Goal: Book appointment/travel/reservation

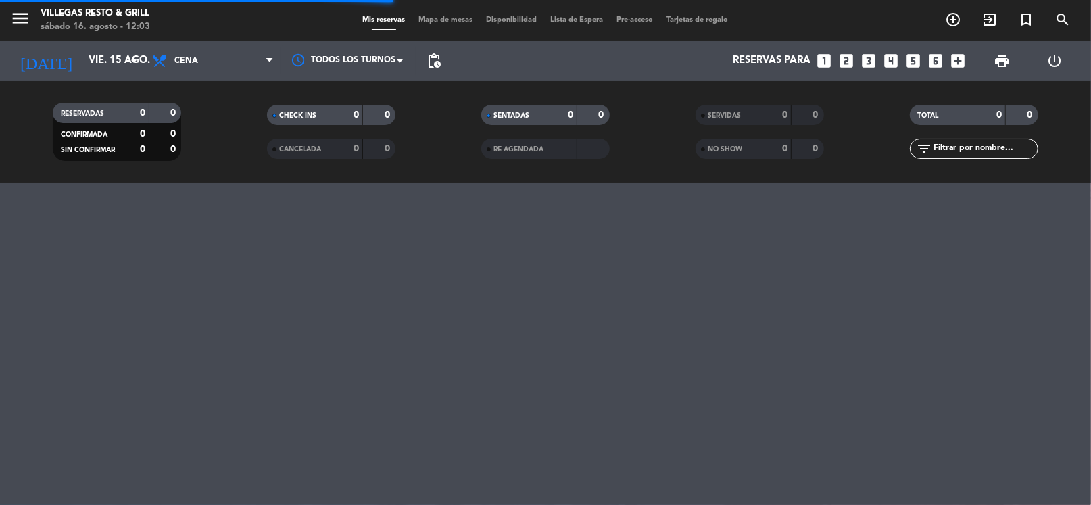
click at [936, 61] on icon "looks_6" at bounding box center [936, 61] width 18 height 18
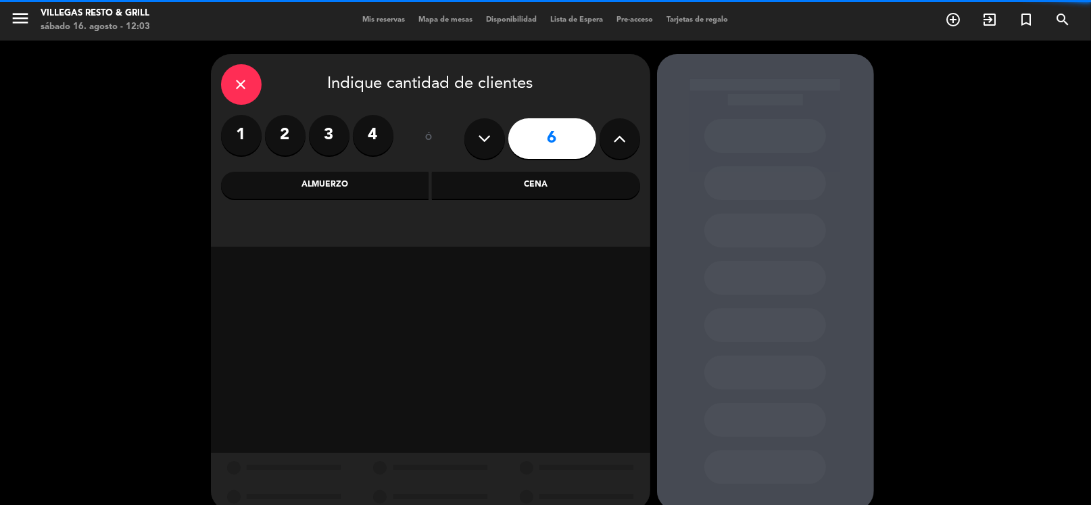
drag, startPoint x: 386, startPoint y: 178, endPoint x: 364, endPoint y: 204, distance: 34.0
click at [385, 178] on div "Almuerzo" at bounding box center [325, 185] width 208 height 27
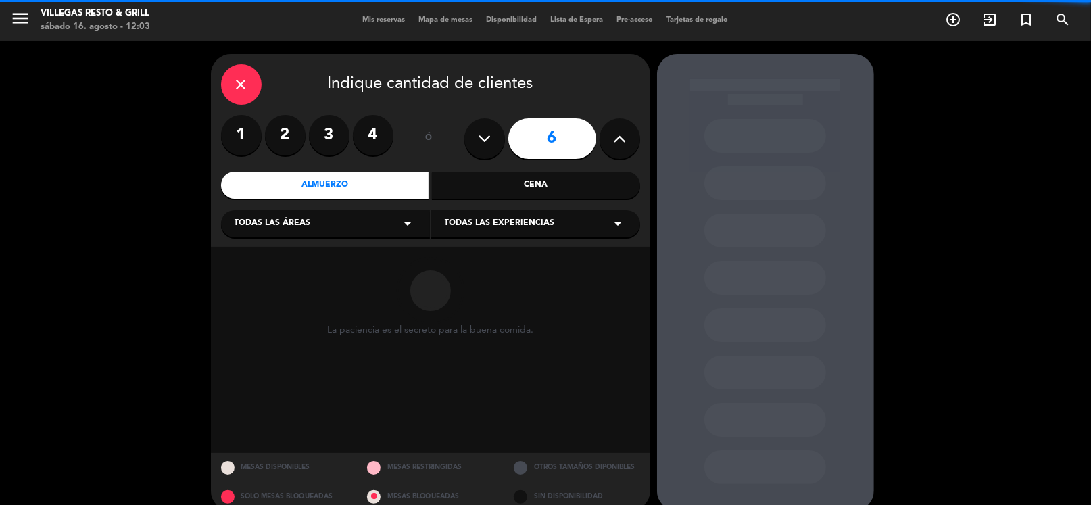
click at [350, 237] on div "Todas las áreas arrow_drop_down" at bounding box center [325, 223] width 209 height 27
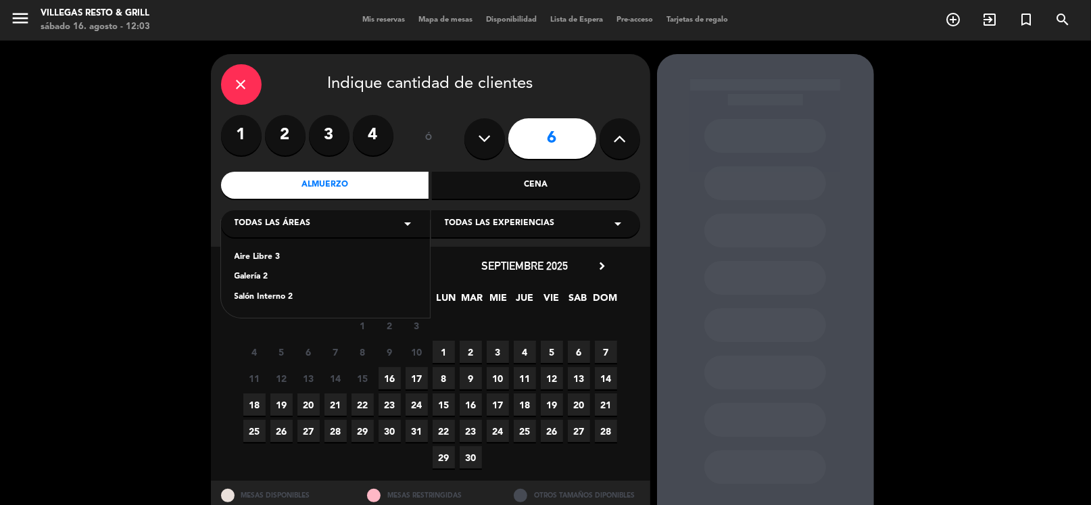
click at [288, 292] on div "Salón Interno 2" at bounding box center [326, 298] width 182 height 14
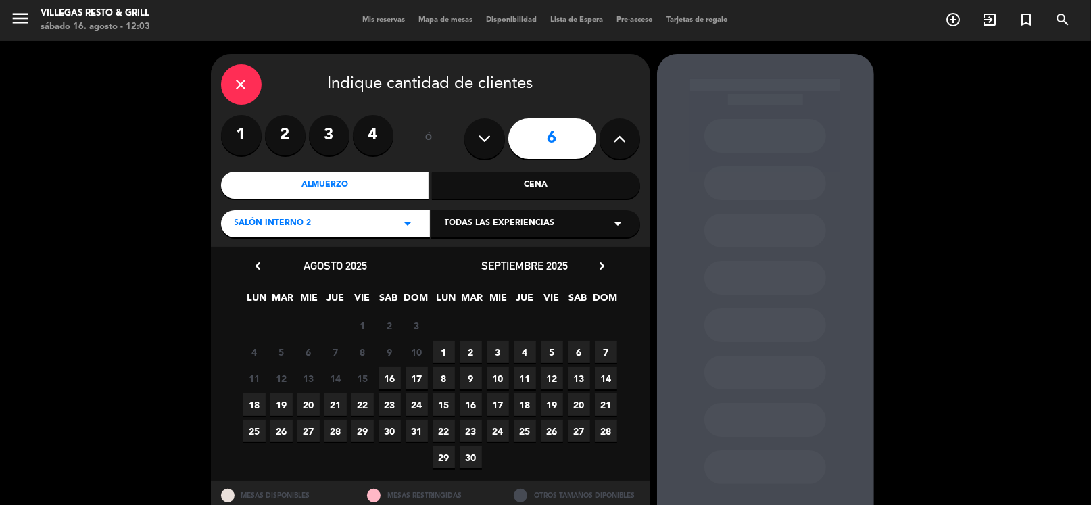
click at [387, 373] on span "16" at bounding box center [390, 378] width 22 height 22
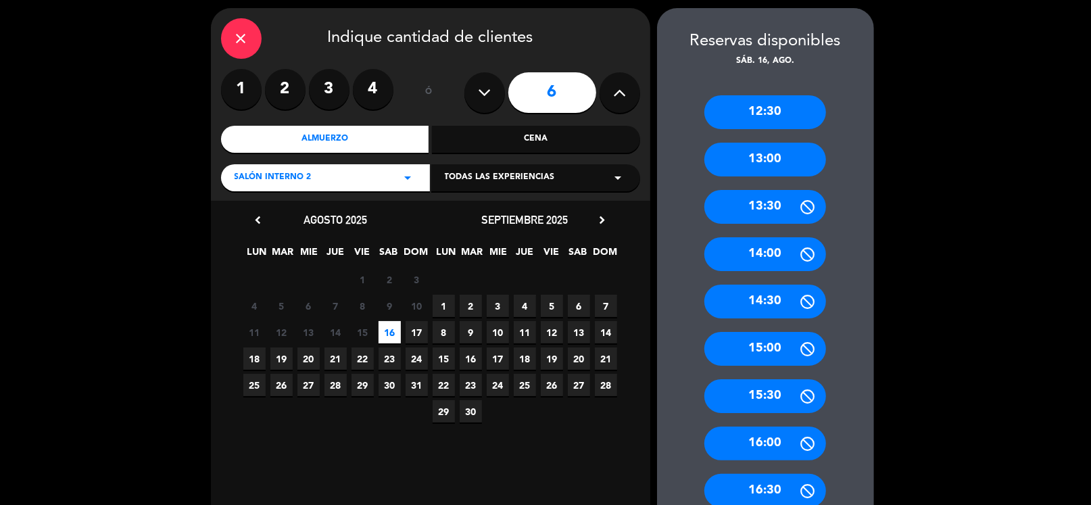
click at [774, 164] on div "13:00" at bounding box center [766, 160] width 122 height 34
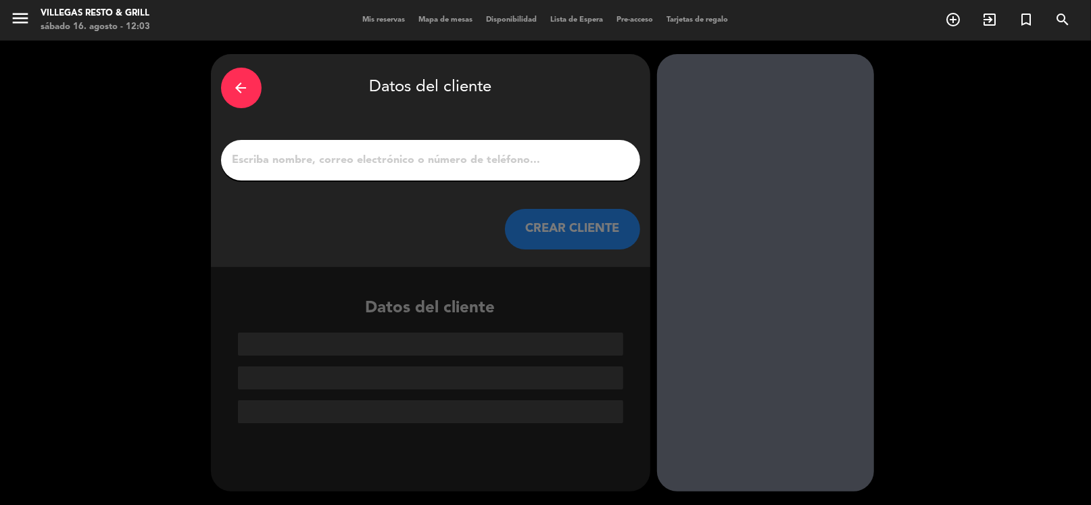
drag, startPoint x: 523, startPoint y: 150, endPoint x: 495, endPoint y: 168, distance: 33.8
click at [519, 153] on input "1" at bounding box center [430, 160] width 399 height 19
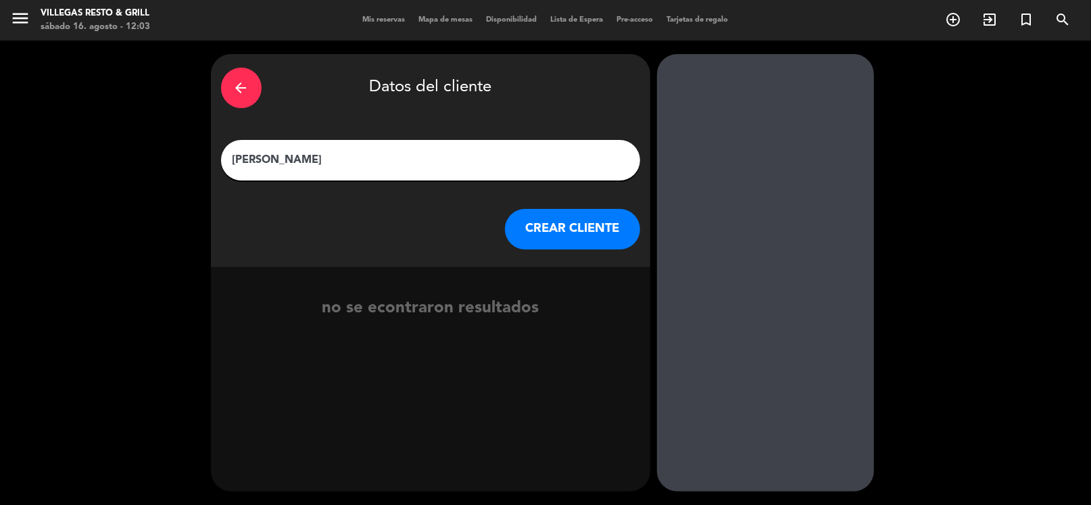
type input "[PERSON_NAME]"
click at [573, 233] on button "CREAR CLIENTE" at bounding box center [572, 229] width 135 height 41
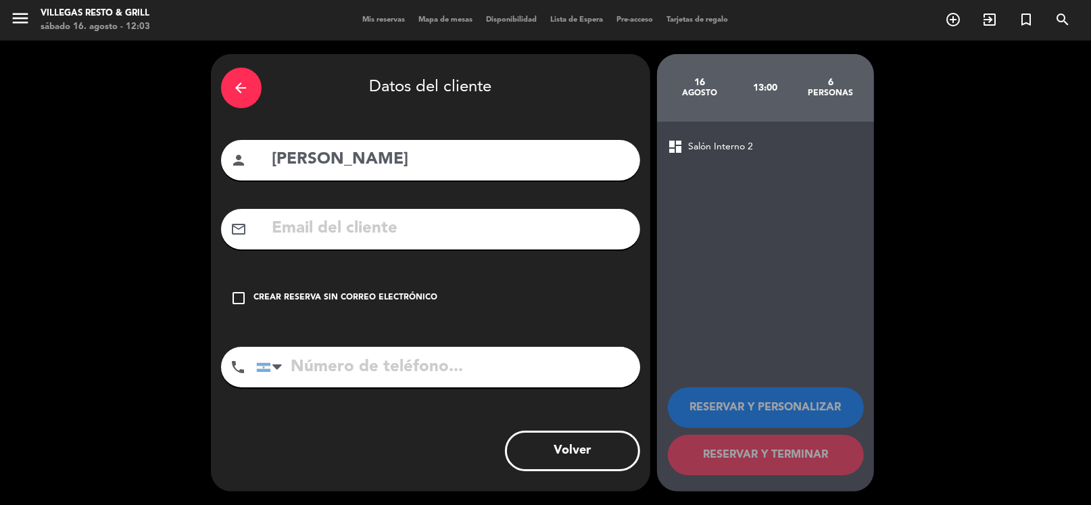
click at [350, 362] on input "tel" at bounding box center [448, 367] width 384 height 41
paste input "[PHONE_NUMBER]"
type input "[PHONE_NUMBER]"
drag, startPoint x: 365, startPoint y: 288, endPoint x: 587, endPoint y: 381, distance: 240.4
click at [365, 288] on div "check_box_outline_blank Crear reserva sin correo electrónico" at bounding box center [430, 298] width 419 height 41
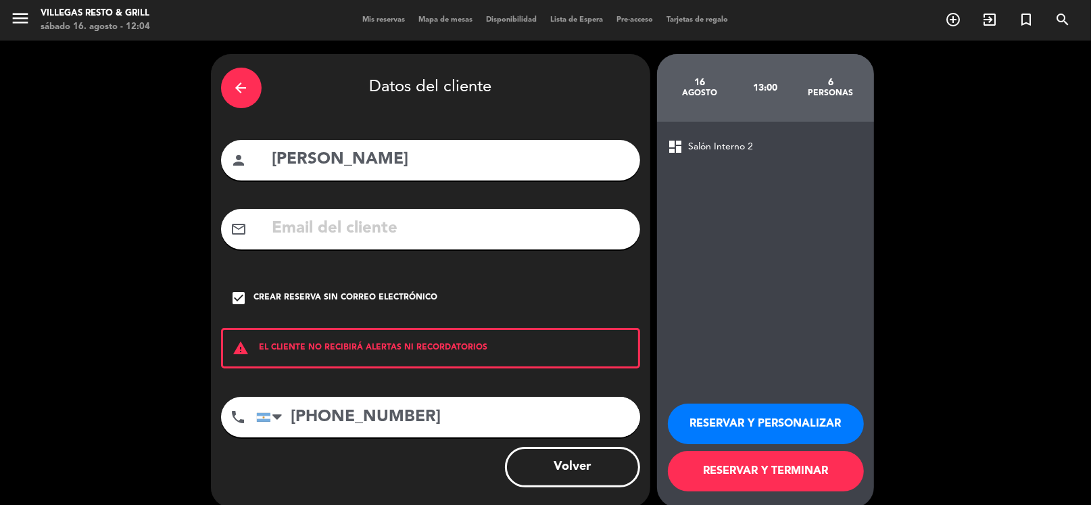
click at [743, 402] on div "RESERVAR Y PERSONALIZAR RESERVAR Y TERMINAR" at bounding box center [765, 441] width 195 height 133
click at [744, 407] on button "RESERVAR Y PERSONALIZAR" at bounding box center [766, 424] width 196 height 41
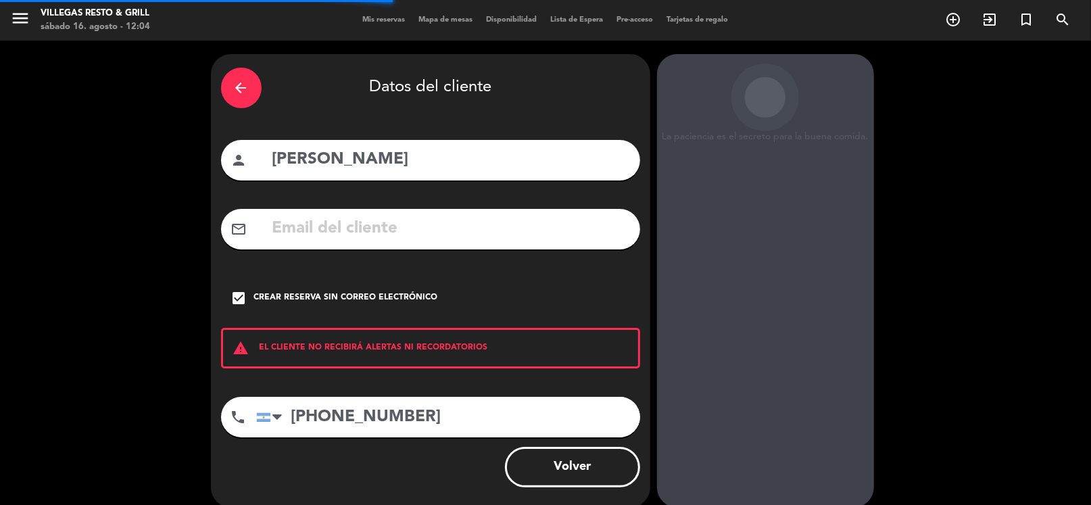
scroll to position [35, 0]
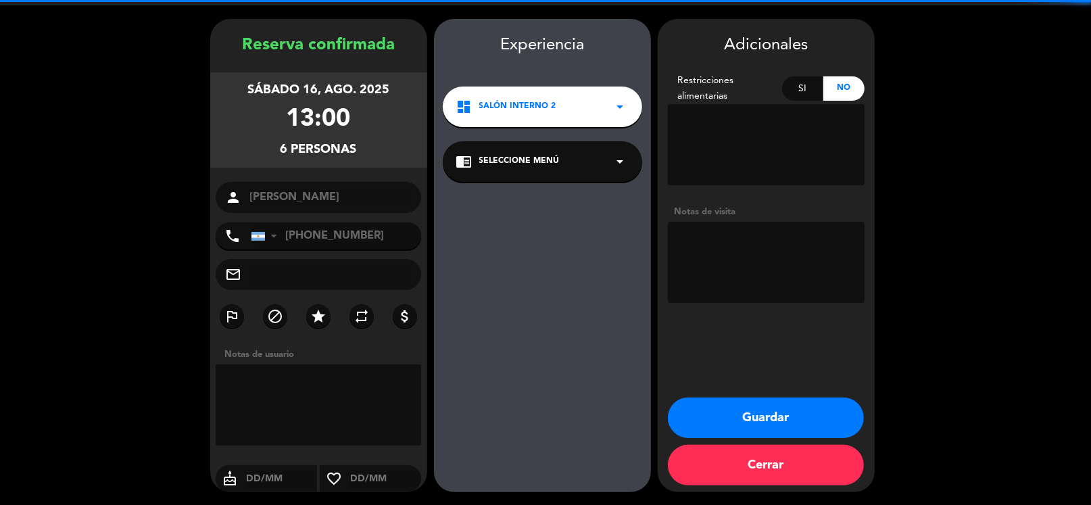
click at [747, 268] on textarea at bounding box center [766, 262] width 197 height 81
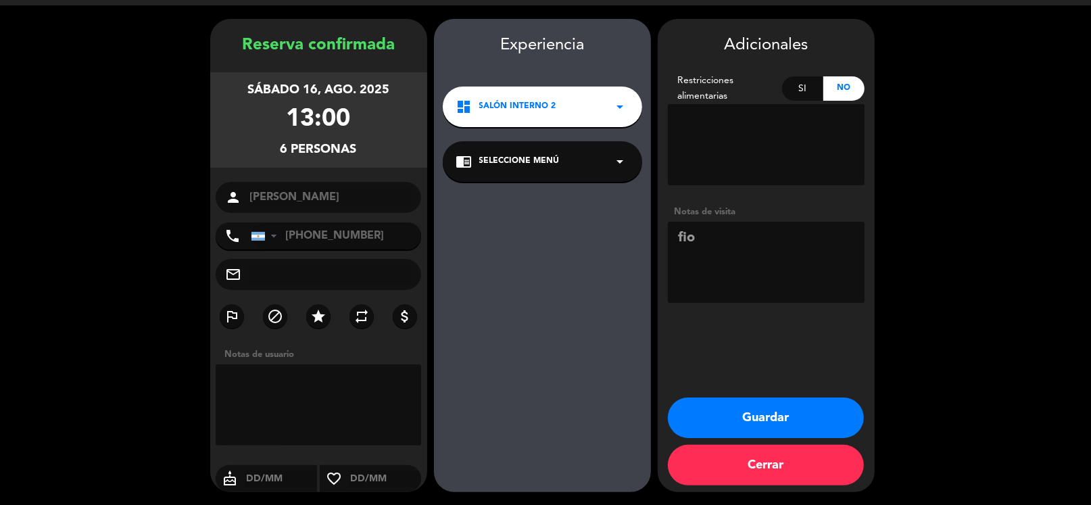
type textarea "fio"
click at [793, 411] on button "Guardar" at bounding box center [766, 418] width 196 height 41
